Goal: Transaction & Acquisition: Subscribe to service/newsletter

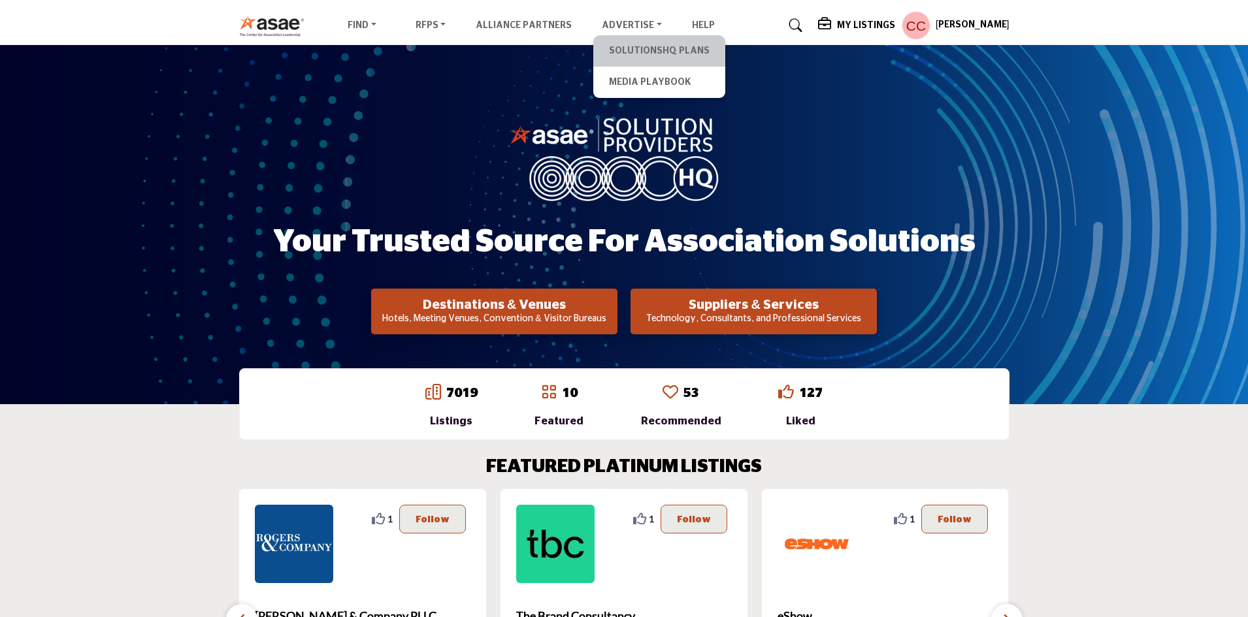
click at [653, 62] on li "SolutionsHQ Plans" at bounding box center [659, 50] width 132 height 31
click at [658, 54] on link "SolutionsHQ Plans" at bounding box center [659, 51] width 119 height 18
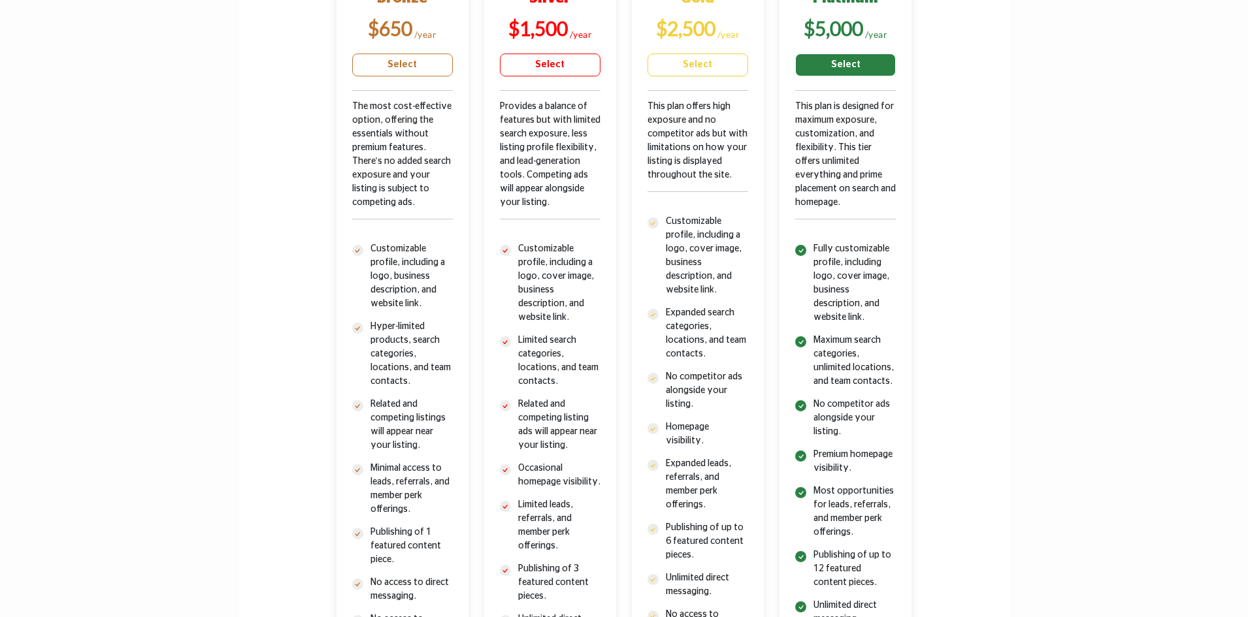
scroll to position [523, 0]
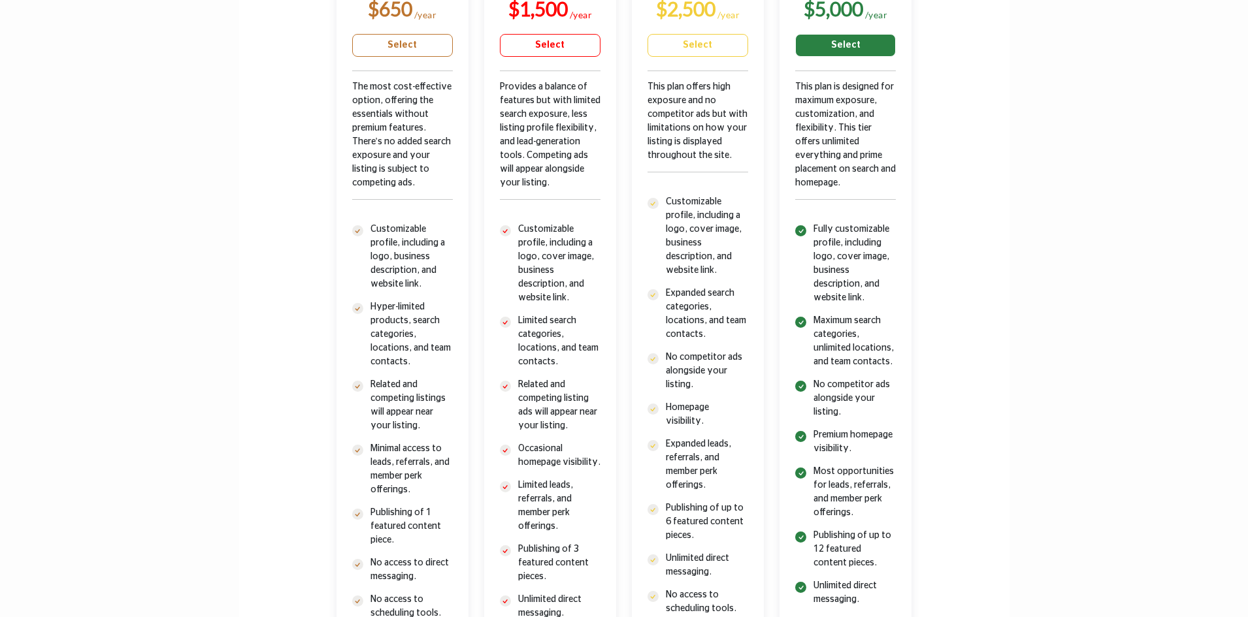
click at [874, 148] on div "This plan is designed for maximum exposure, customization, and flexibility. Thi…" at bounding box center [845, 151] width 101 height 142
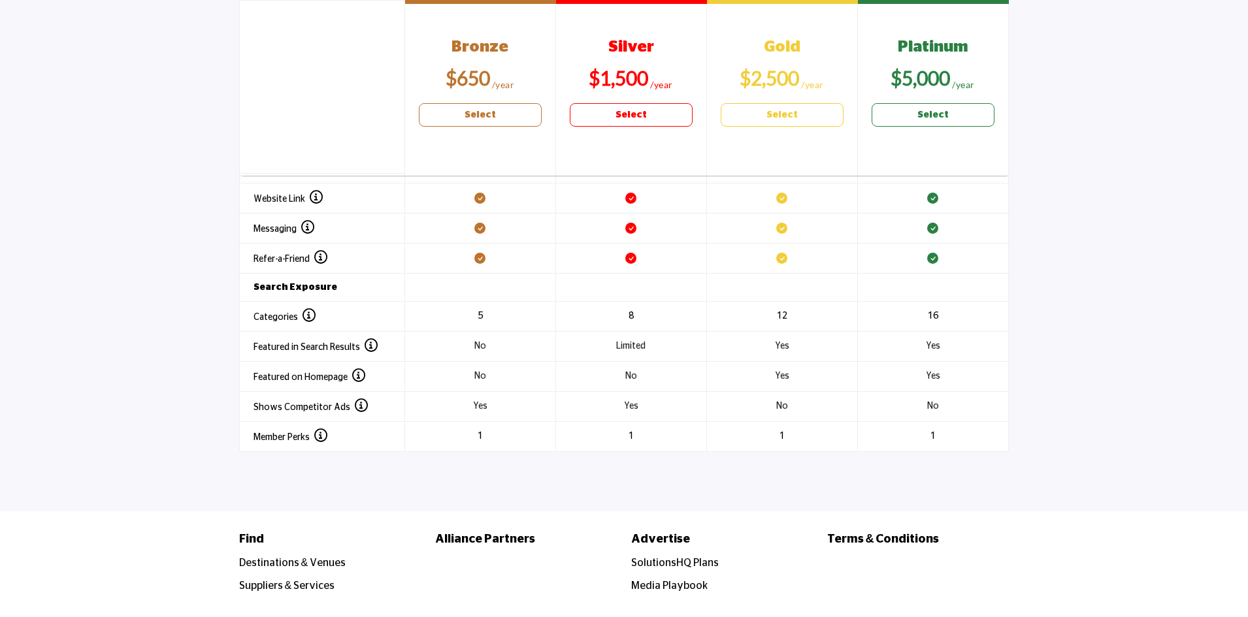
scroll to position [1568, 0]
